Goal: Navigation & Orientation: Find specific page/section

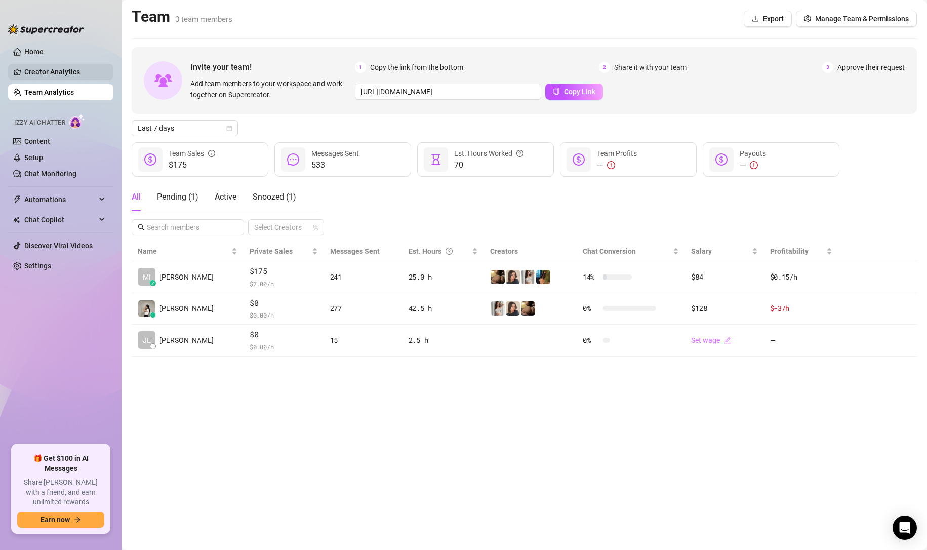
click at [62, 68] on link "Creator Analytics" at bounding box center [64, 72] width 81 height 16
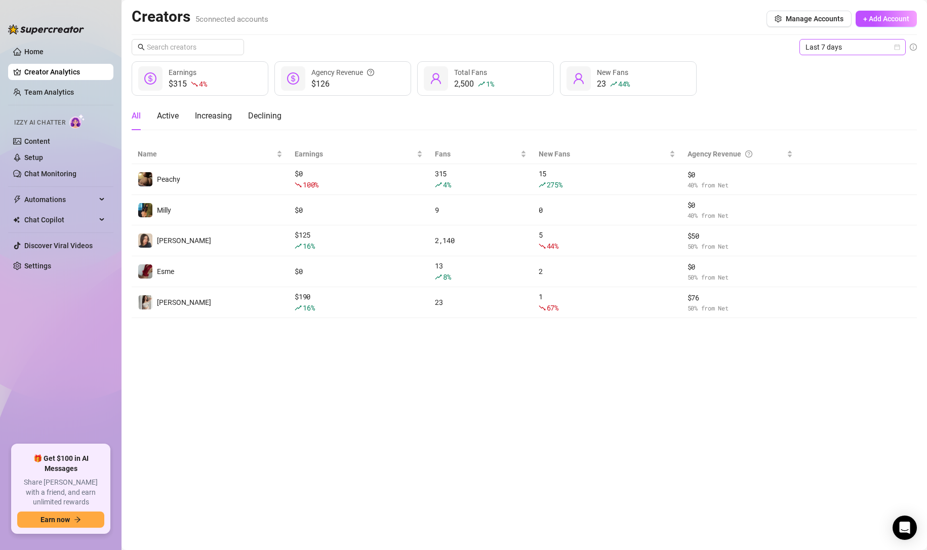
click at [837, 40] on span "Last 7 days" at bounding box center [852, 46] width 94 height 15
click at [811, 65] on div "Last 24 hours" at bounding box center [852, 67] width 90 height 11
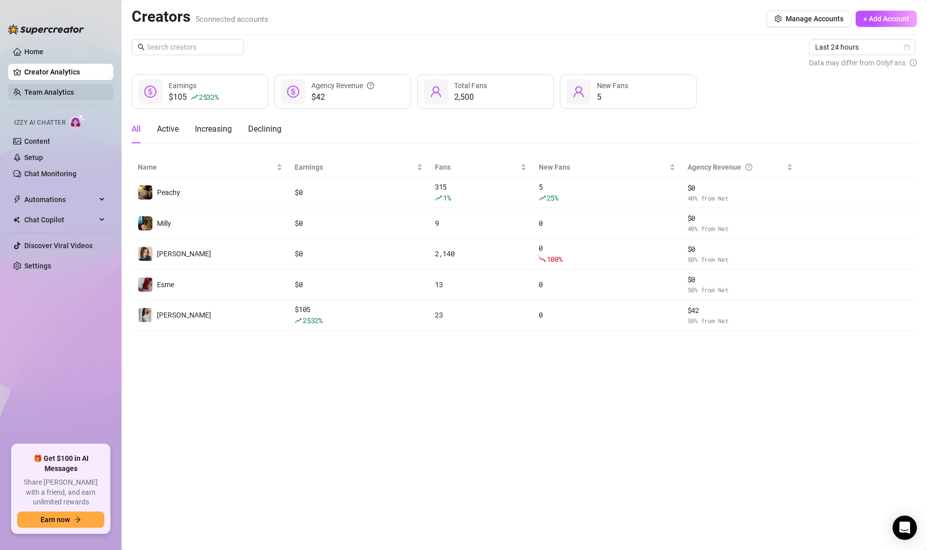
click at [47, 93] on link "Team Analytics" at bounding box center [49, 92] width 50 height 8
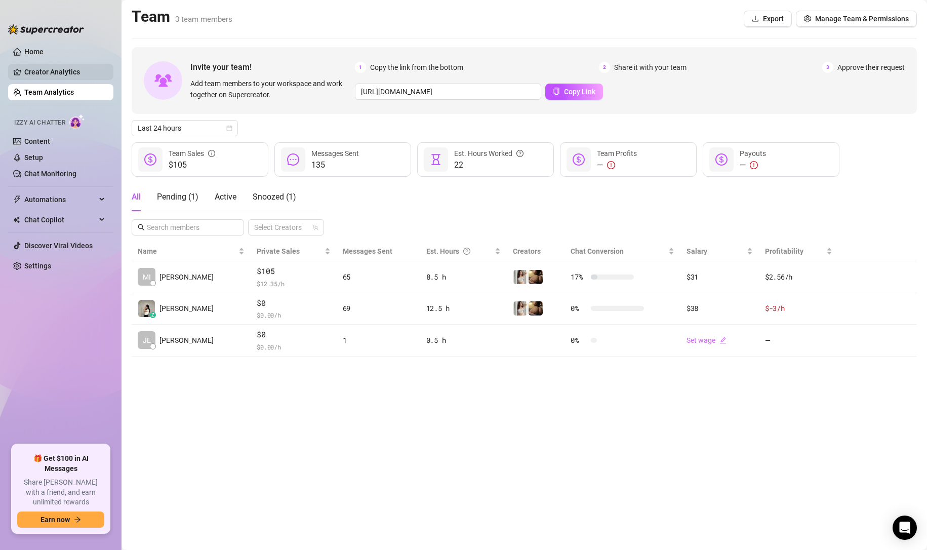
click at [61, 73] on link "Creator Analytics" at bounding box center [64, 72] width 81 height 16
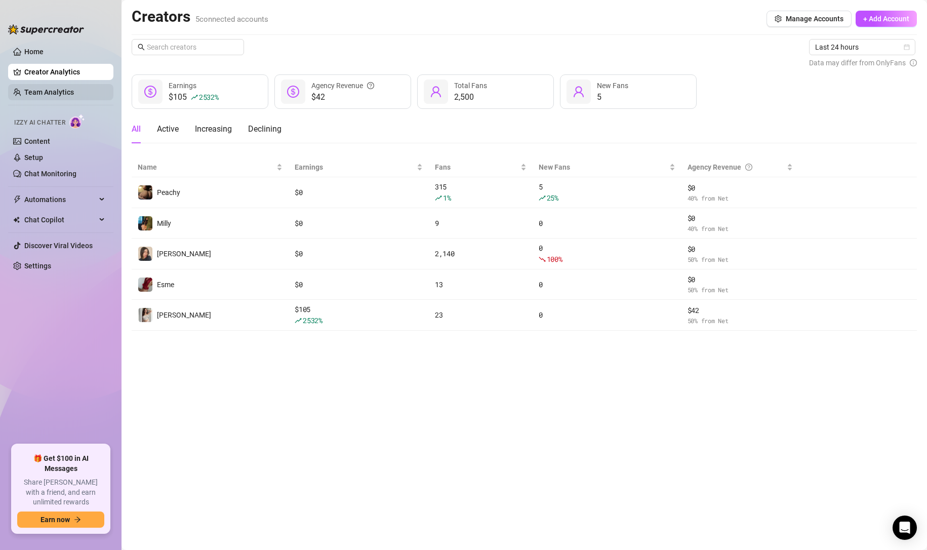
click at [43, 92] on link "Team Analytics" at bounding box center [49, 92] width 50 height 8
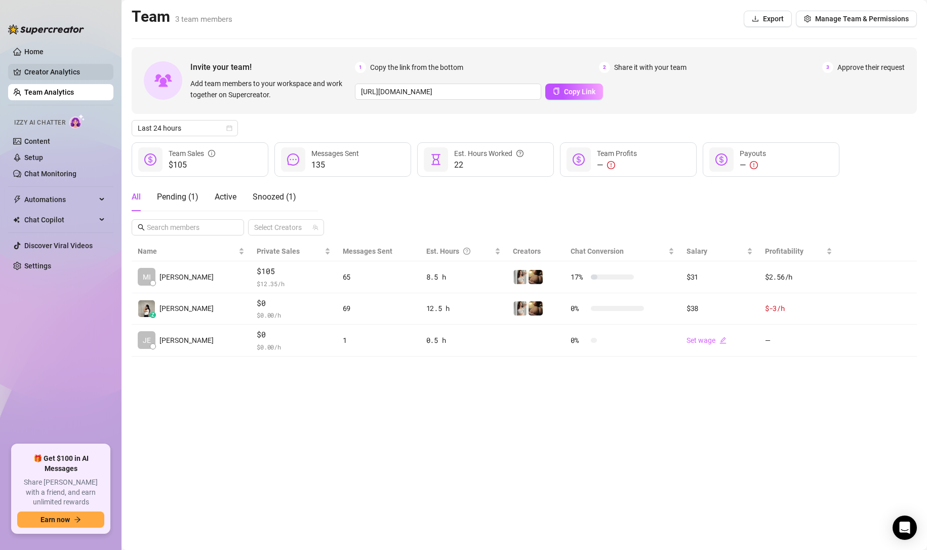
click at [44, 73] on link "Creator Analytics" at bounding box center [64, 72] width 81 height 16
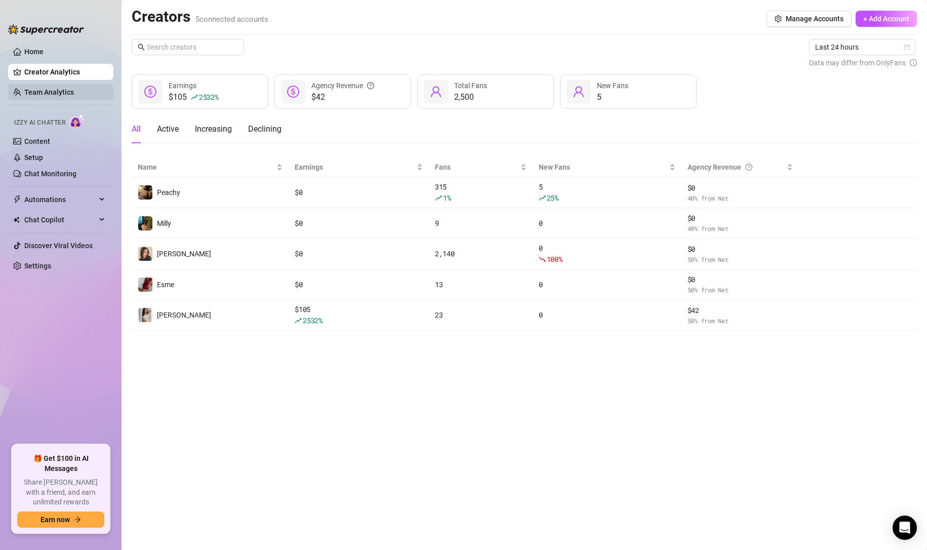
click at [55, 88] on link "Team Analytics" at bounding box center [49, 92] width 50 height 8
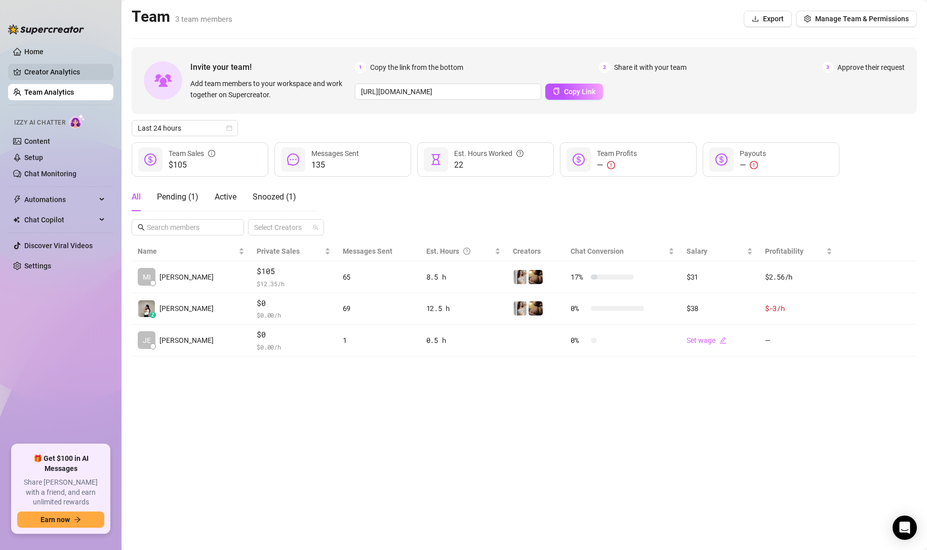
click at [57, 76] on link "Creator Analytics" at bounding box center [64, 72] width 81 height 16
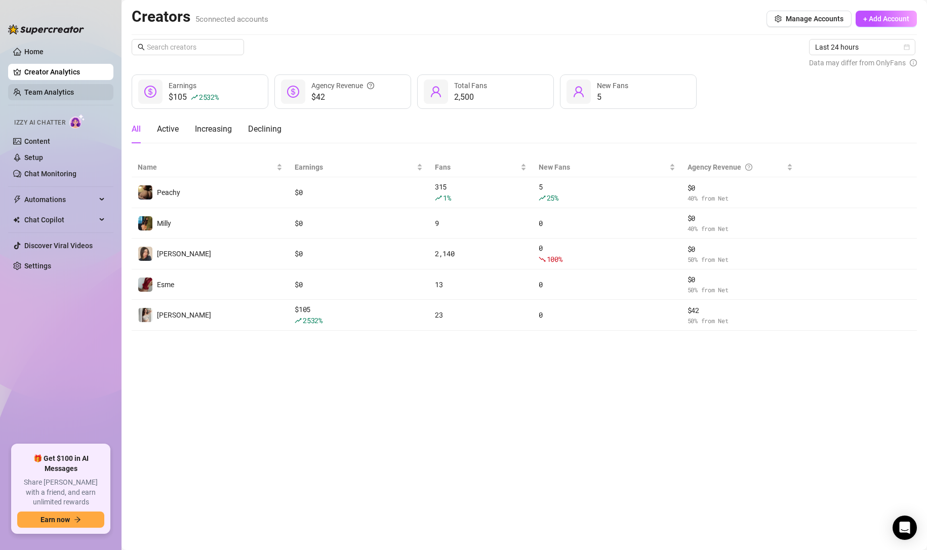
click at [65, 88] on link "Team Analytics" at bounding box center [49, 92] width 50 height 8
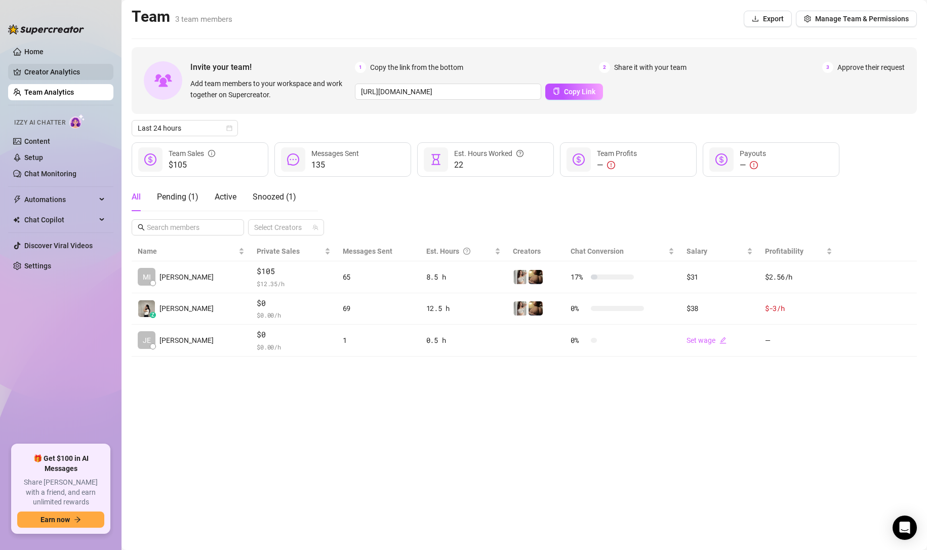
click at [60, 72] on link "Creator Analytics" at bounding box center [64, 72] width 81 height 16
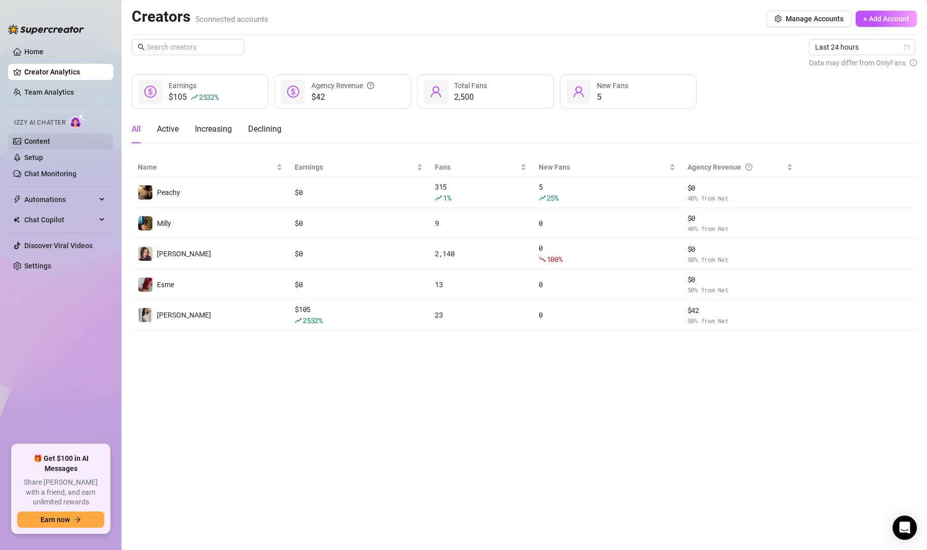
click at [46, 142] on link "Content" at bounding box center [37, 141] width 26 height 8
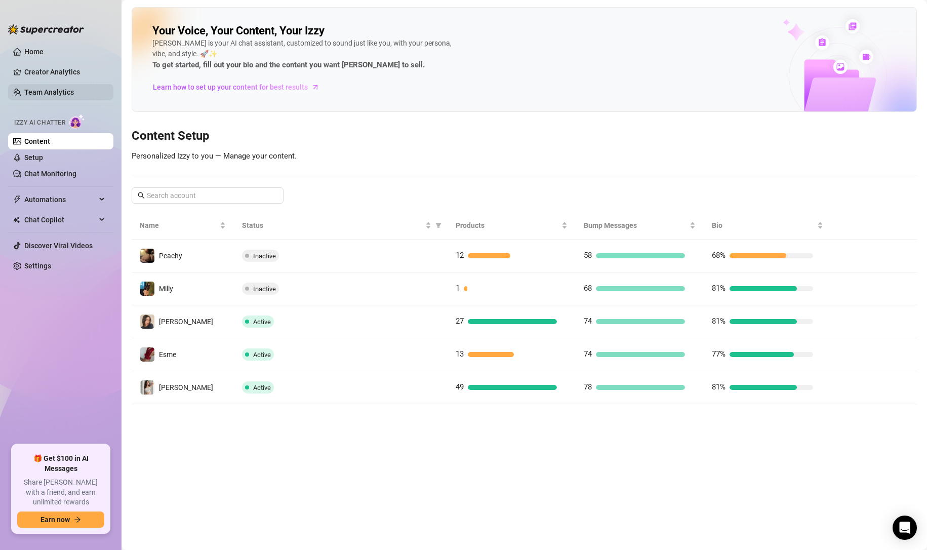
click at [50, 93] on link "Team Analytics" at bounding box center [49, 92] width 50 height 8
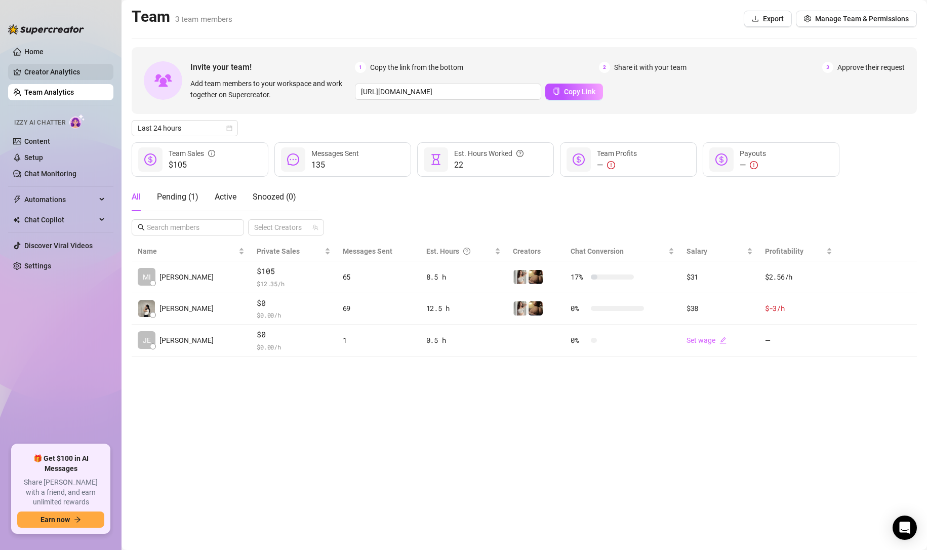
click at [55, 69] on link "Creator Analytics" at bounding box center [64, 72] width 81 height 16
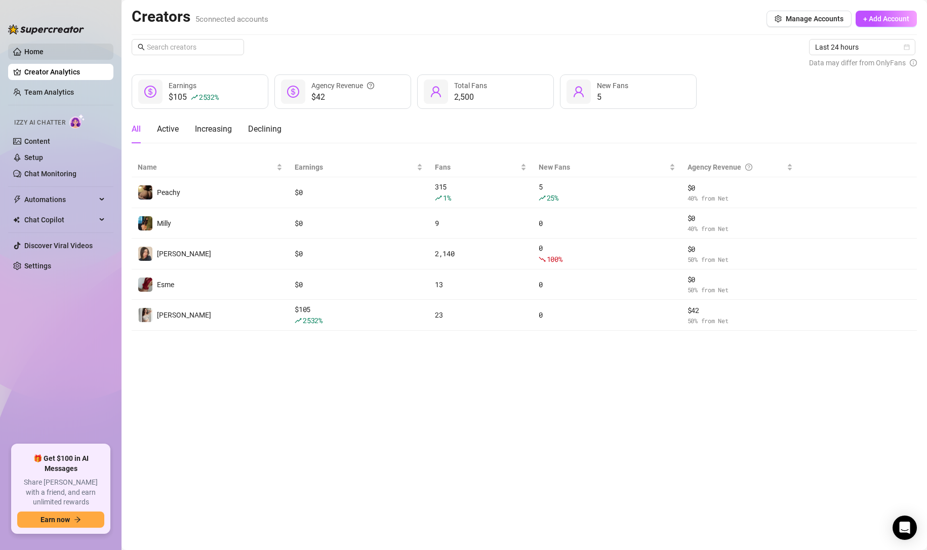
click at [26, 48] on link "Home" at bounding box center [33, 52] width 19 height 8
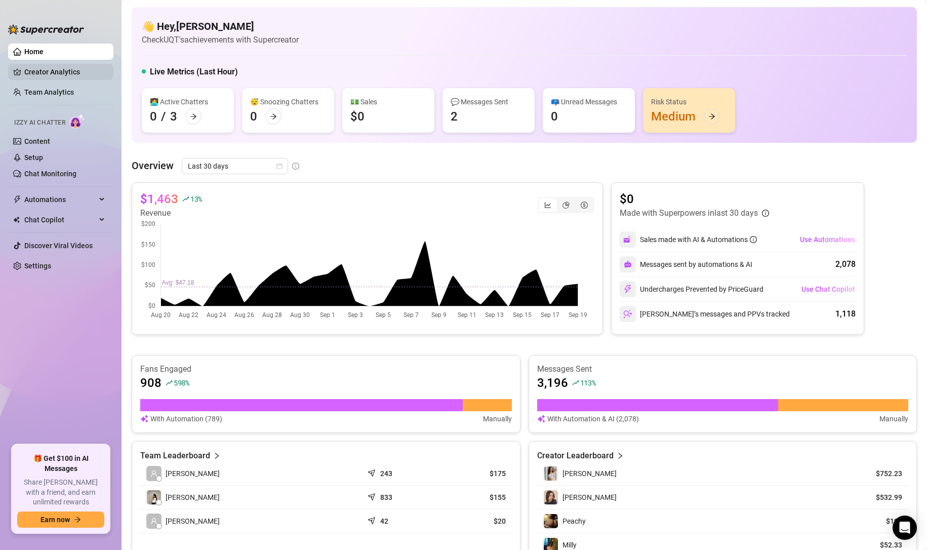
click at [52, 74] on link "Creator Analytics" at bounding box center [64, 72] width 81 height 16
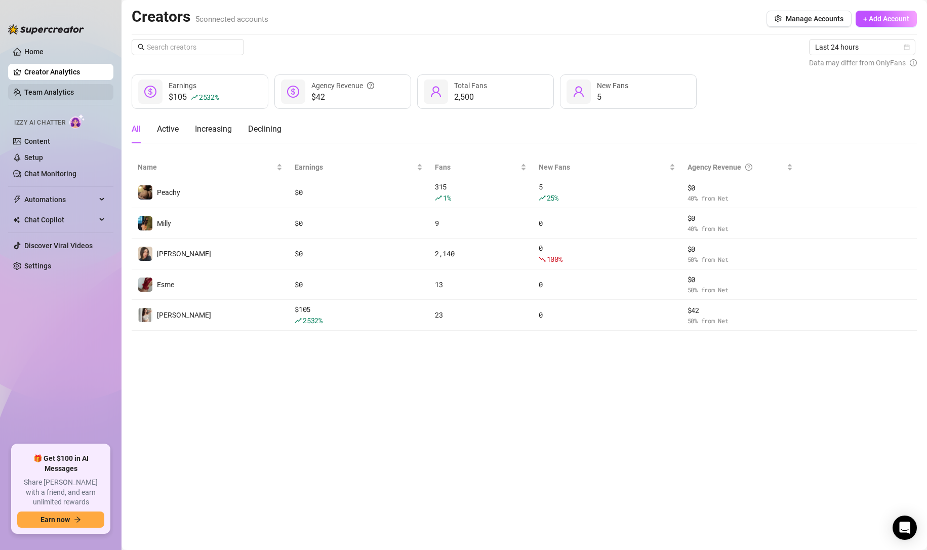
click at [57, 89] on link "Team Analytics" at bounding box center [49, 92] width 50 height 8
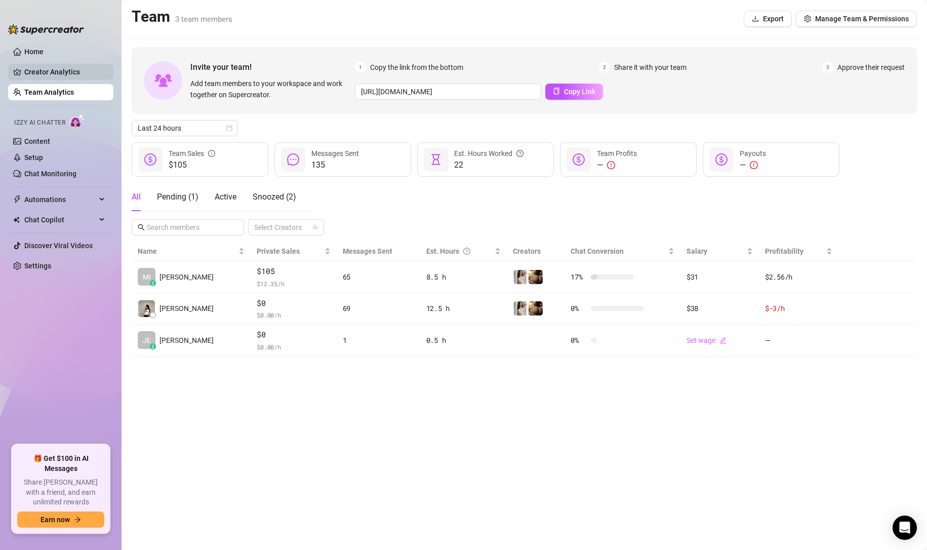
click at [78, 69] on link "Creator Analytics" at bounding box center [64, 72] width 81 height 16
